Goal: Task Accomplishment & Management: Use online tool/utility

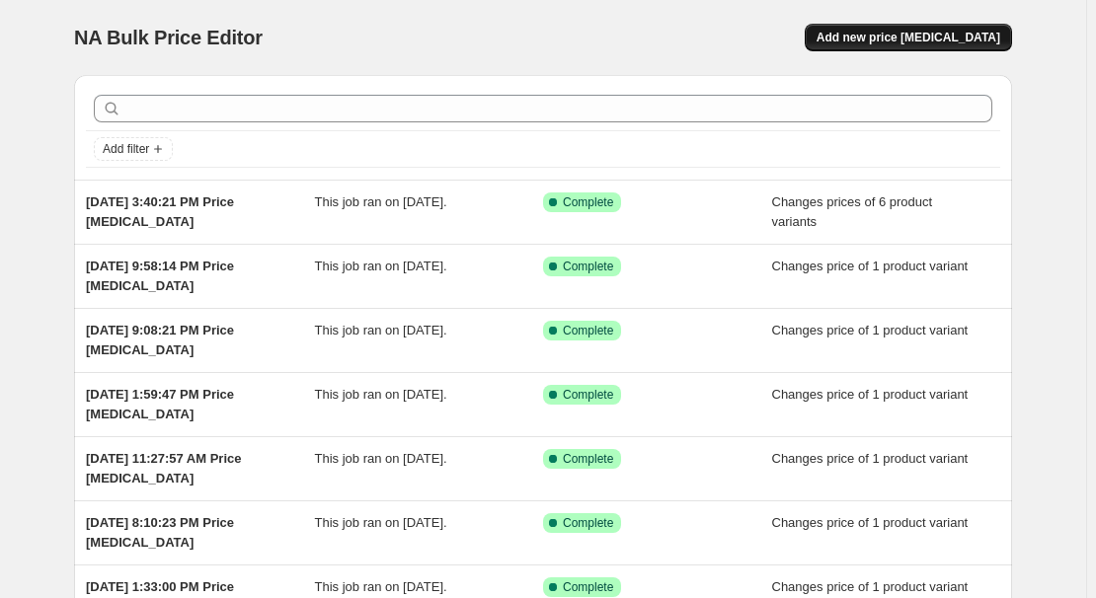
click at [929, 41] on span "Add new price change job" at bounding box center [909, 38] width 184 height 16
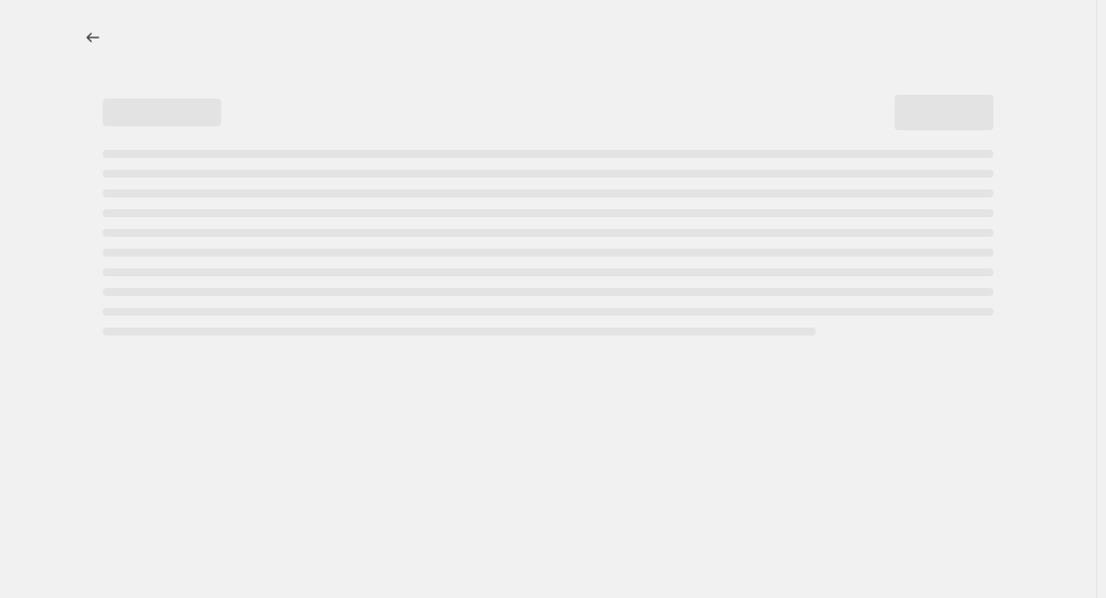
select select "percentage"
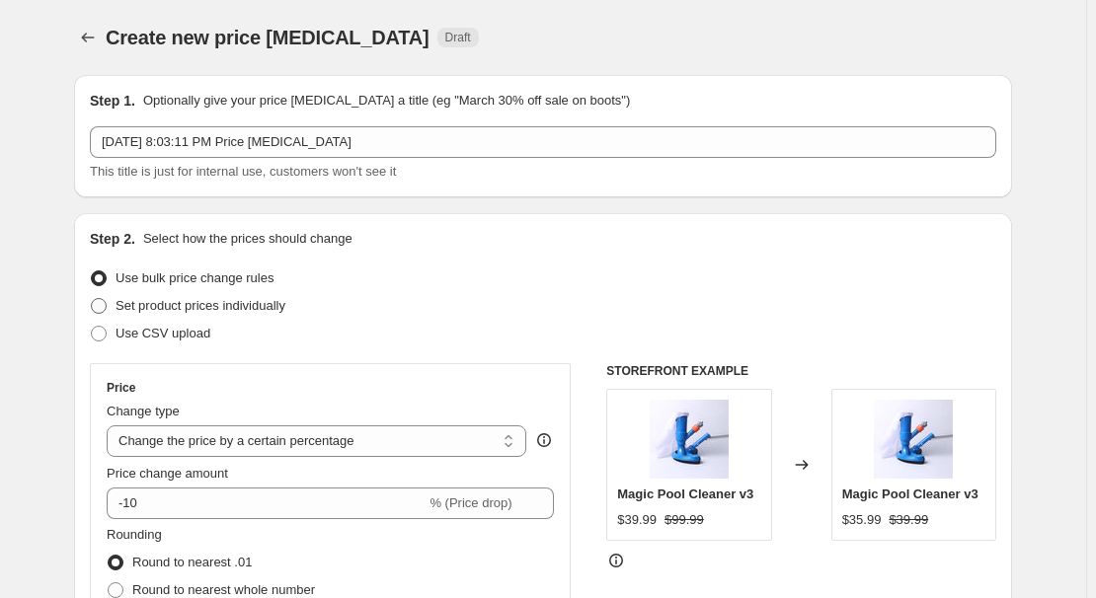
click at [153, 298] on span "Set product prices individually" at bounding box center [201, 305] width 170 height 15
click at [92, 298] on input "Set product prices individually" at bounding box center [91, 298] width 1 height 1
radio input "true"
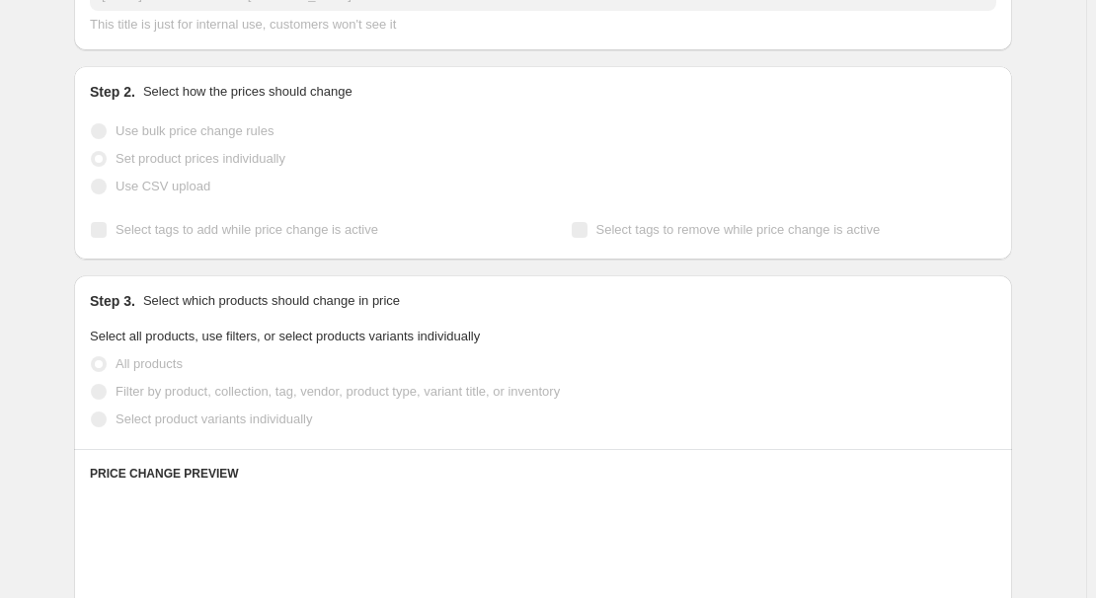
scroll to position [358, 0]
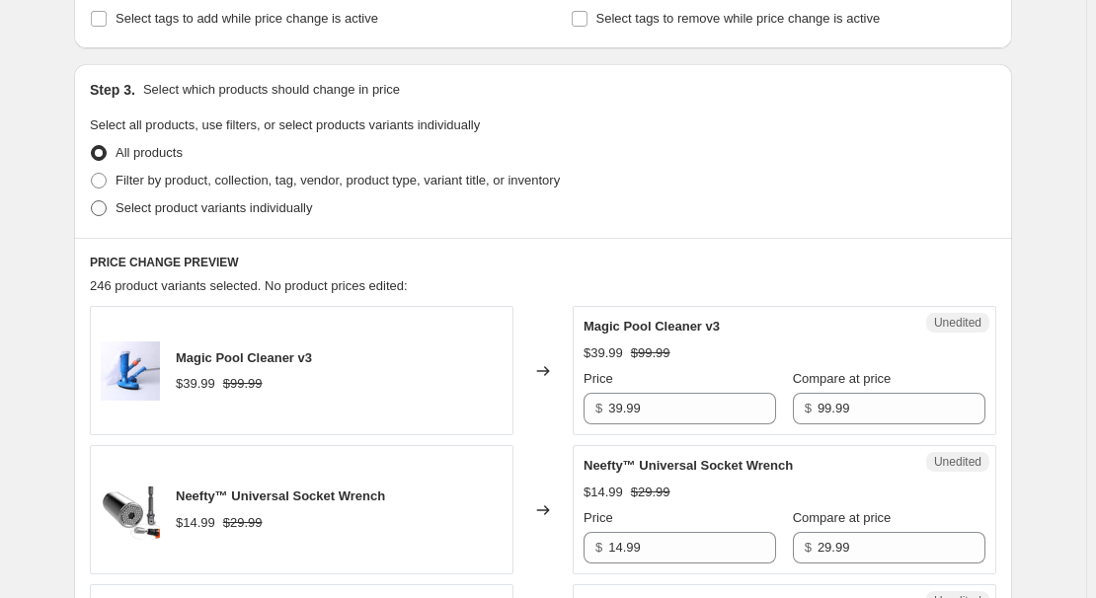
click at [234, 204] on span "Select product variants individually" at bounding box center [214, 207] width 197 height 15
click at [92, 201] on input "Select product variants individually" at bounding box center [91, 200] width 1 height 1
radio input "true"
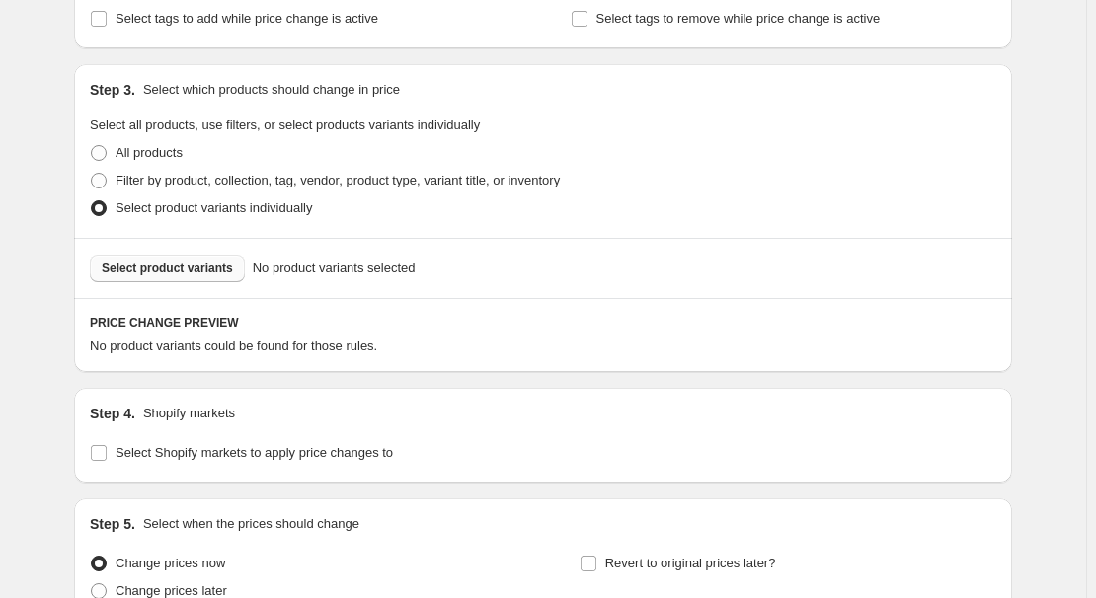
click at [187, 275] on span "Select product variants" at bounding box center [167, 269] width 131 height 16
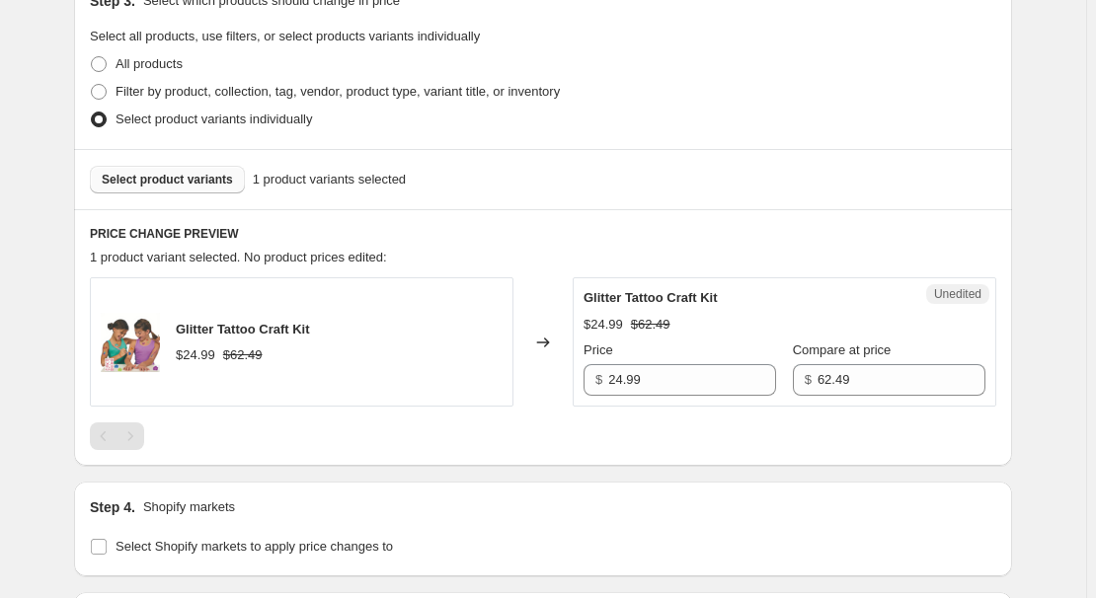
scroll to position [628, 0]
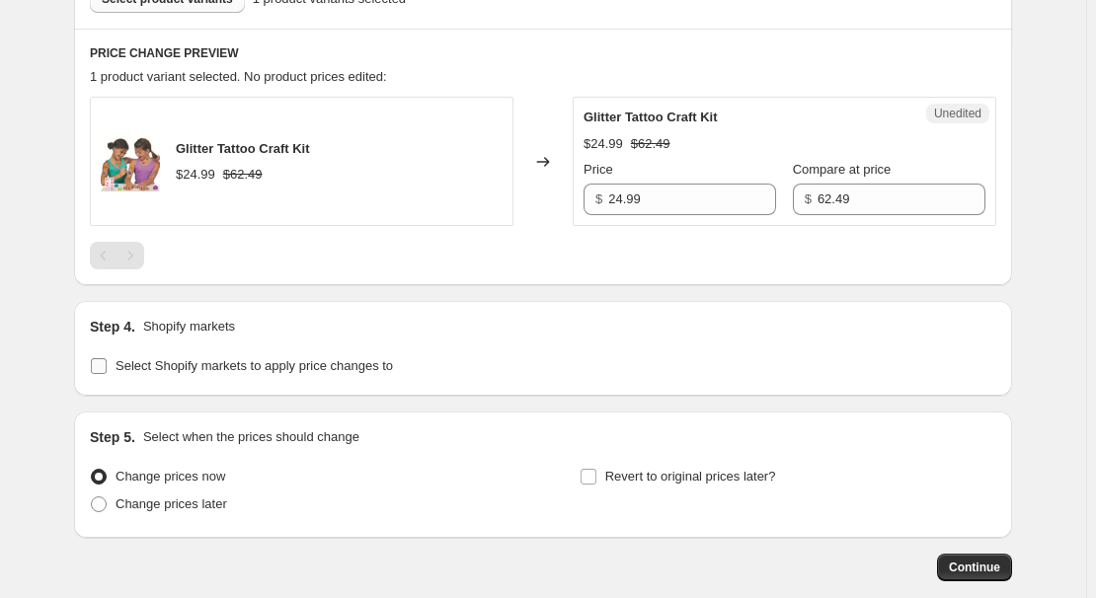
click at [171, 365] on span "Select Shopify markets to apply price changes to" at bounding box center [254, 365] width 277 height 15
click at [107, 365] on input "Select Shopify markets to apply price changes to" at bounding box center [99, 366] width 16 height 16
checkbox input "true"
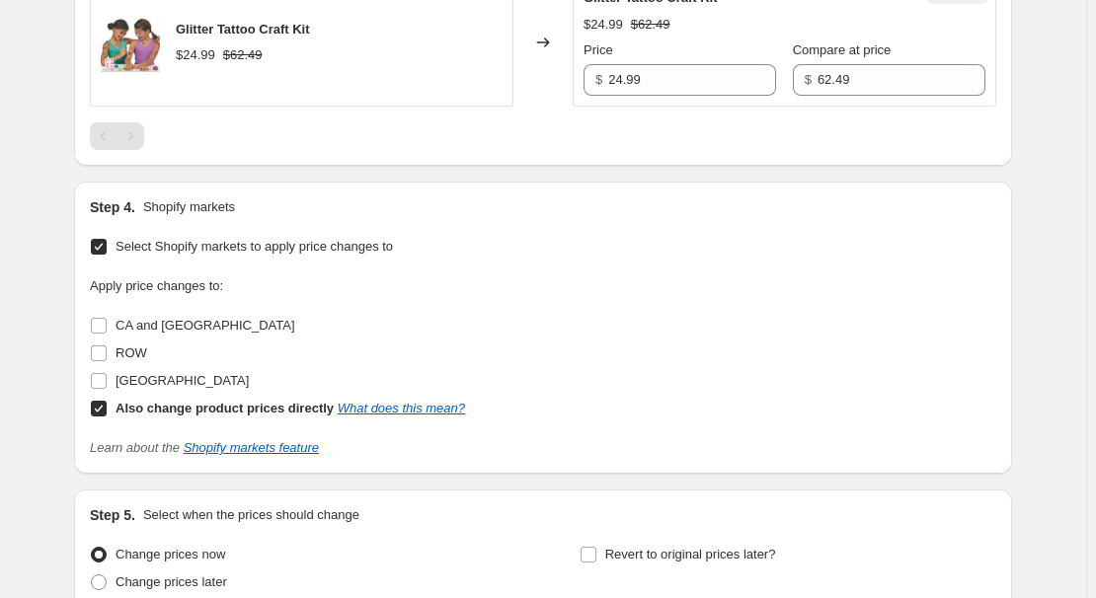
scroll to position [808, 0]
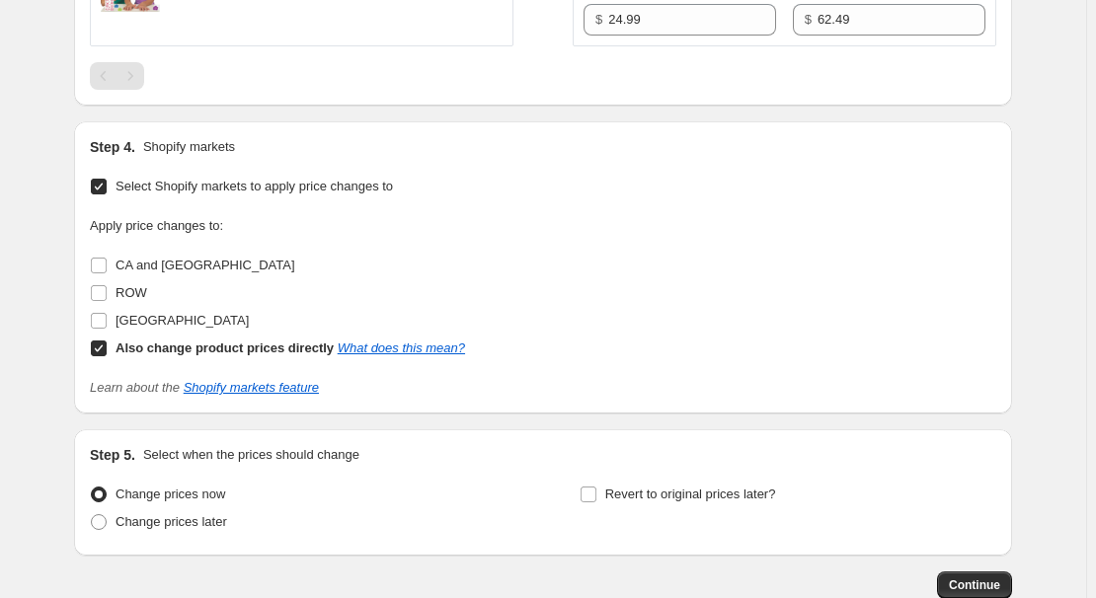
click at [554, 271] on div "Apply price changes to: CA and AUS ROW United States Also change product prices…" at bounding box center [543, 289] width 907 height 146
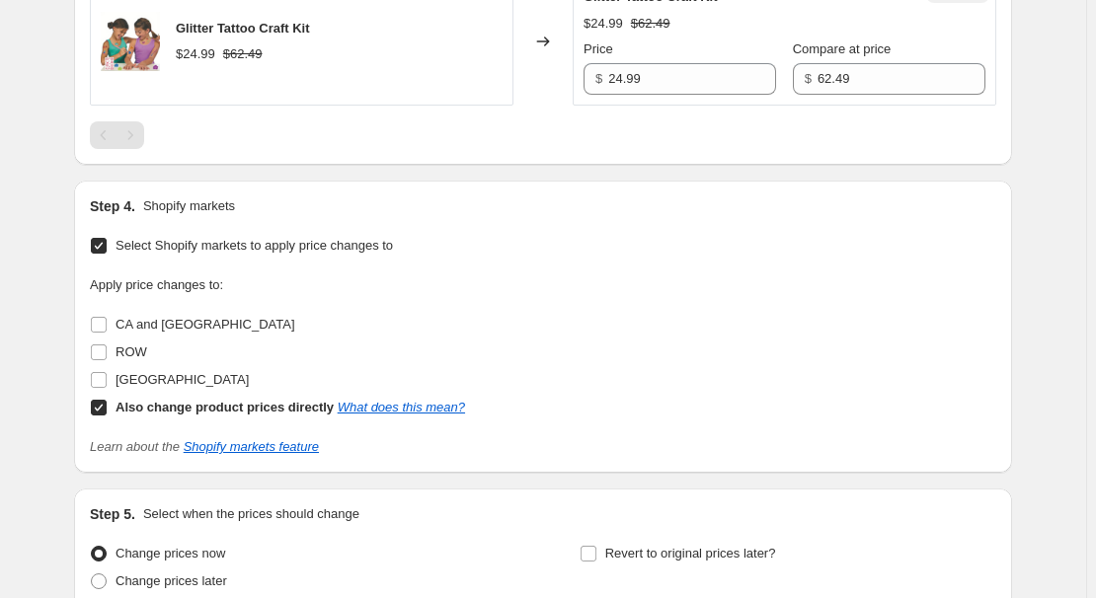
scroll to position [718, 0]
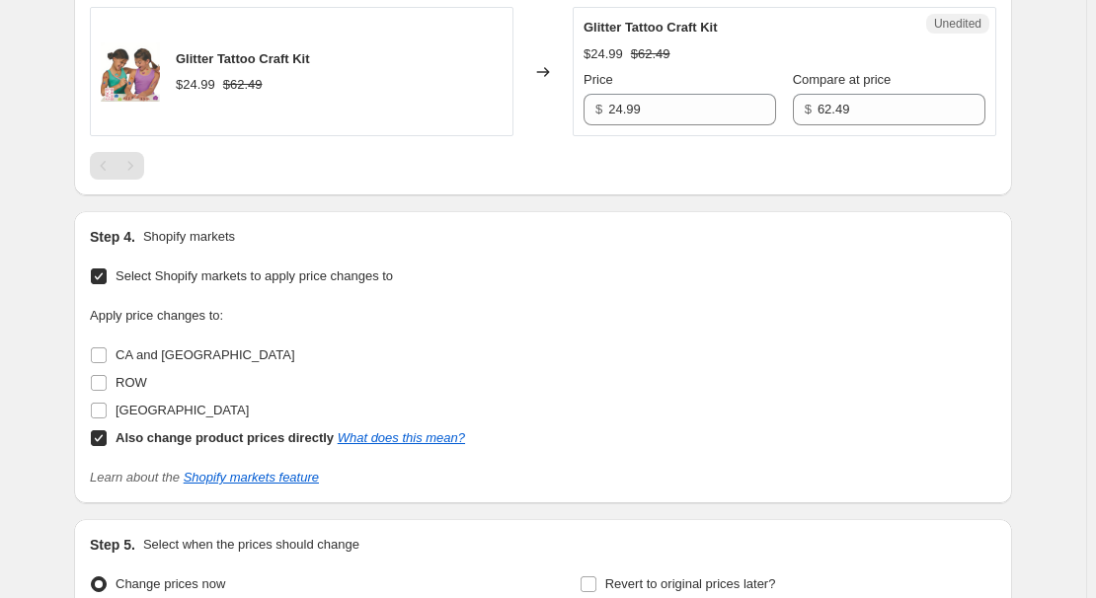
click at [495, 381] on div "Apply price changes to: CA and AUS ROW United States Also change product prices…" at bounding box center [543, 379] width 907 height 146
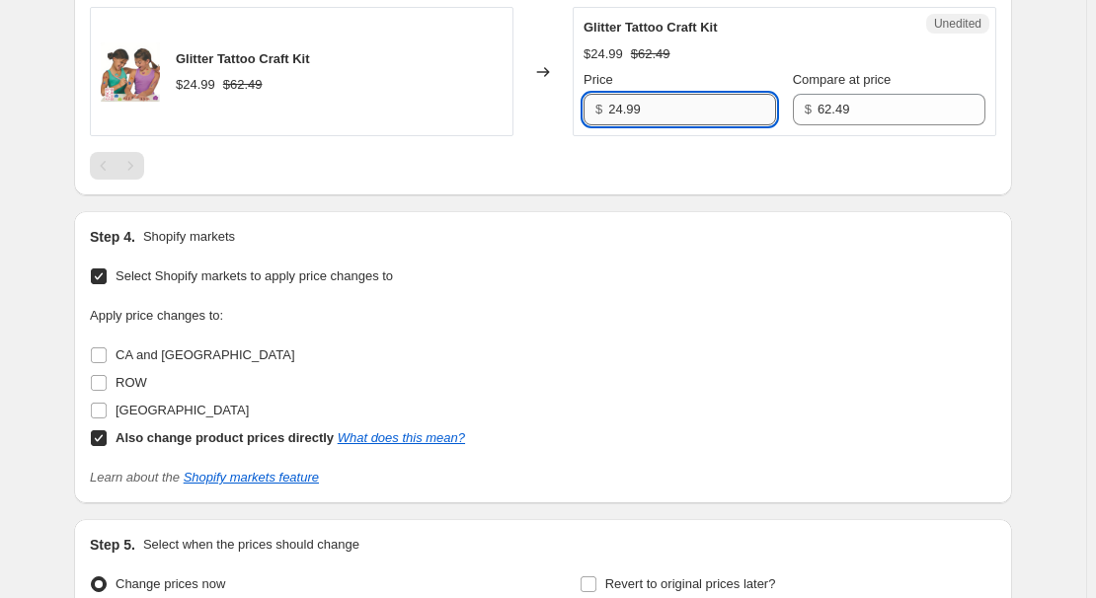
click at [730, 112] on input "24.99" at bounding box center [692, 110] width 168 height 32
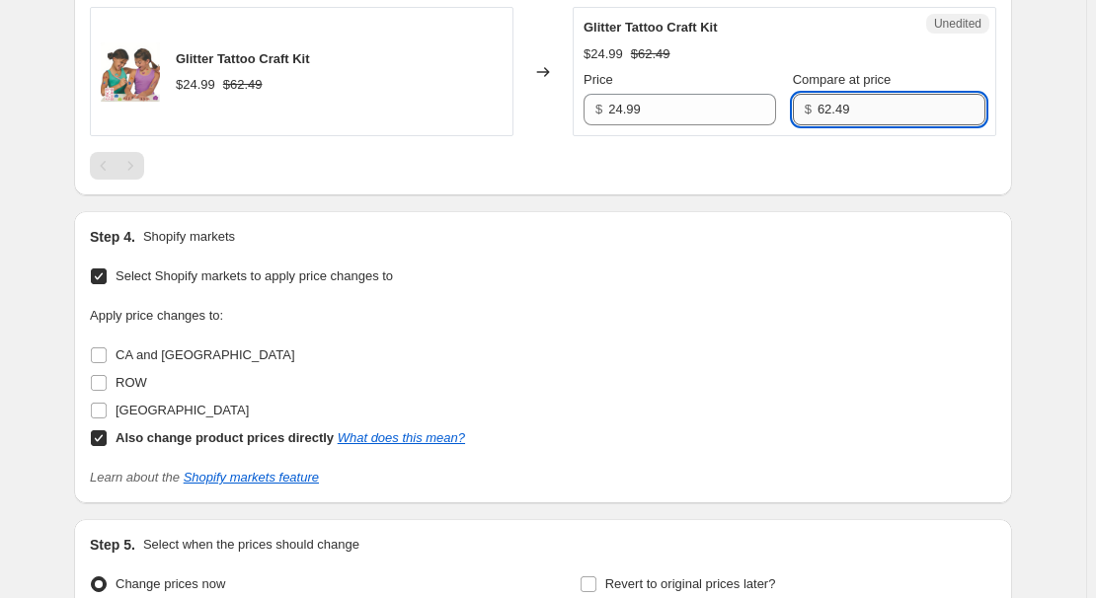
click at [853, 114] on input "62.49" at bounding box center [902, 110] width 168 height 32
click at [823, 263] on div "Select Shopify markets to apply price changes to Apply price changes to: CA and…" at bounding box center [543, 375] width 907 height 225
